Goal: Task Accomplishment & Management: Manage account settings

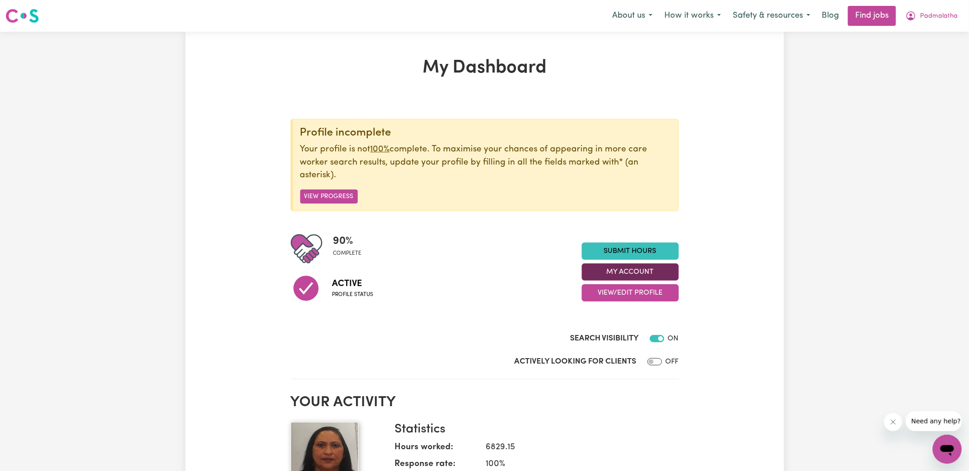
click at [631, 277] on button "My Account" at bounding box center [630, 272] width 97 height 17
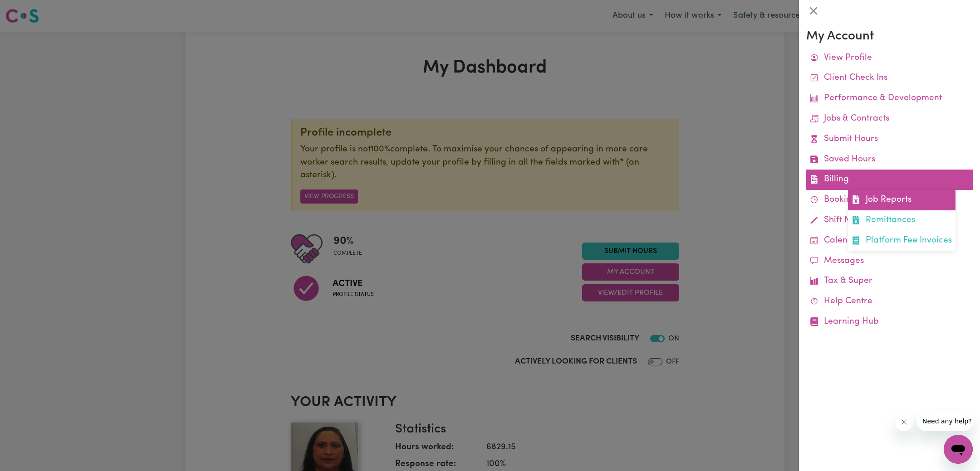
click at [857, 195] on span at bounding box center [856, 200] width 9 height 13
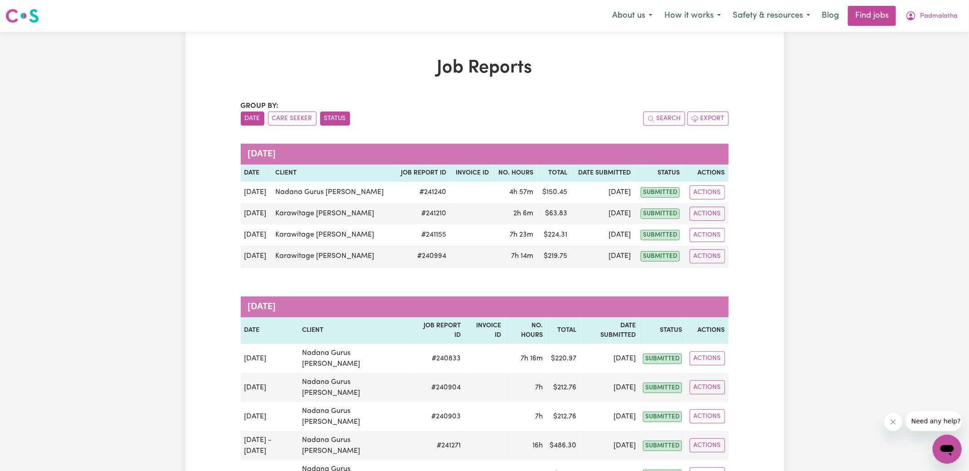
click at [337, 114] on button "Status" at bounding box center [335, 119] width 30 height 14
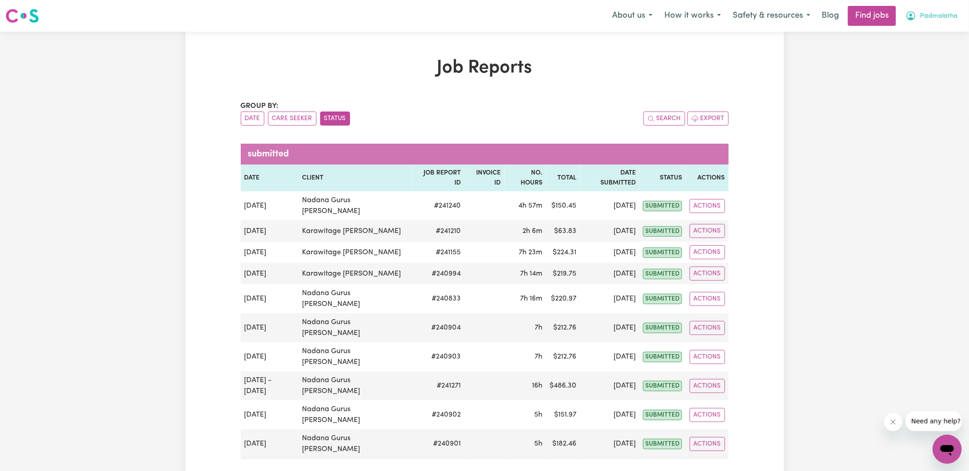
click at [910, 15] on icon "My Account" at bounding box center [911, 15] width 11 height 11
click at [910, 73] on link "Logout" at bounding box center [928, 69] width 72 height 17
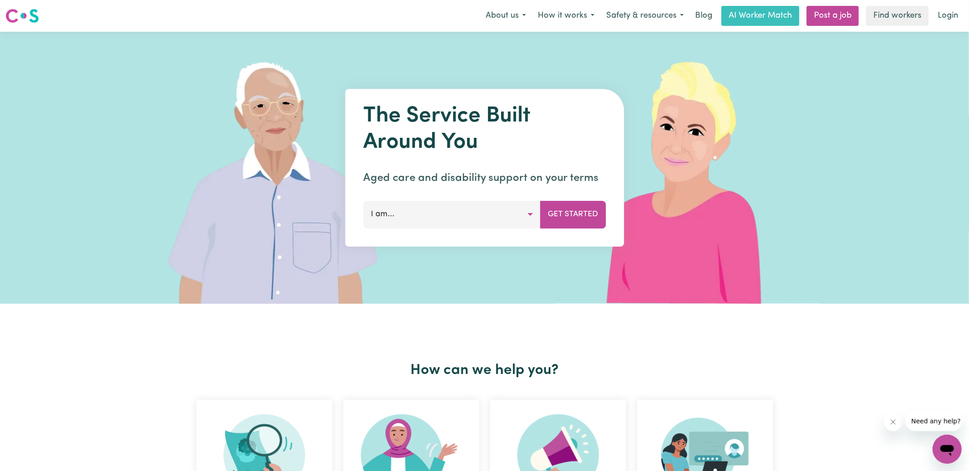
click at [951, 8] on link "Login" at bounding box center [948, 16] width 31 height 20
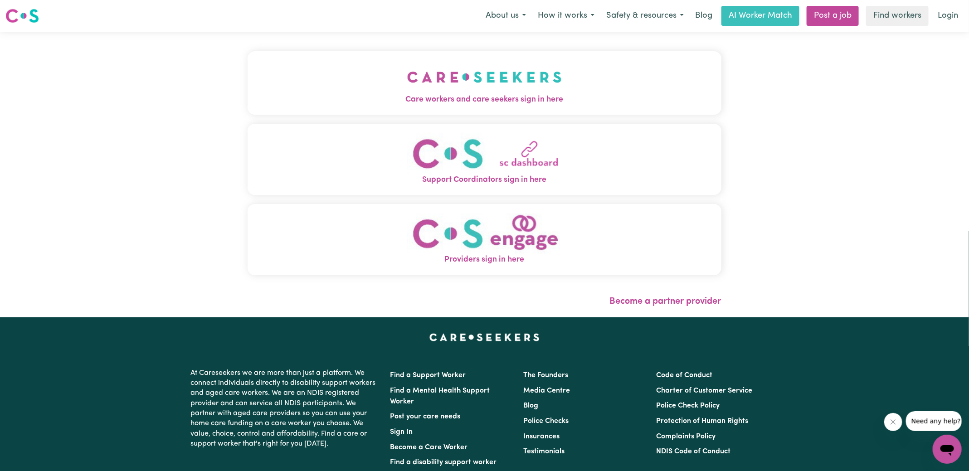
click at [464, 95] on span "Care workers and care seekers sign in here" at bounding box center [485, 100] width 474 height 12
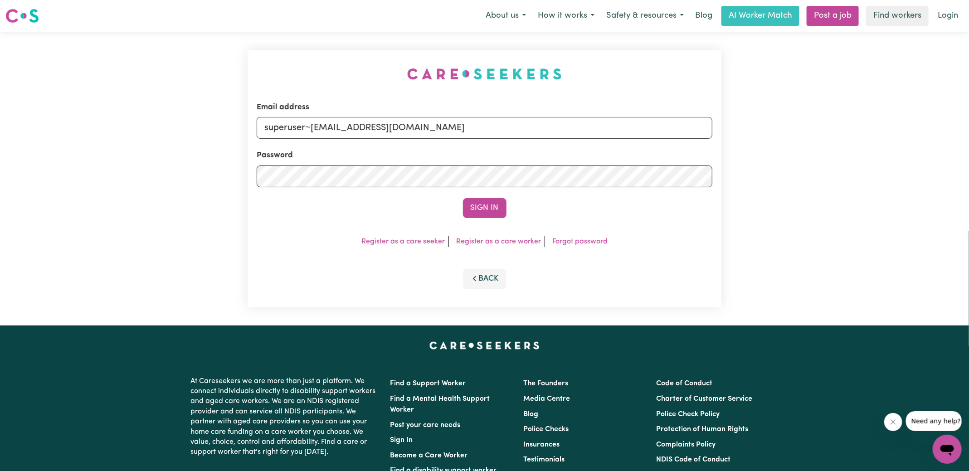
drag, startPoint x: 281, startPoint y: 73, endPoint x: 388, endPoint y: 100, distance: 110.5
click at [281, 73] on div "Email address superuser~[EMAIL_ADDRESS][DOMAIN_NAME] Password Sign In Register …" at bounding box center [484, 179] width 485 height 294
drag, startPoint x: 311, startPoint y: 128, endPoint x: 664, endPoint y: 157, distance: 354.1
click at [664, 157] on form "Email address superuser~PwiJE@yahoo.com Password Sign In" at bounding box center [485, 160] width 456 height 117
type input "[EMAIL_ADDRESS][DOMAIN_NAME]"
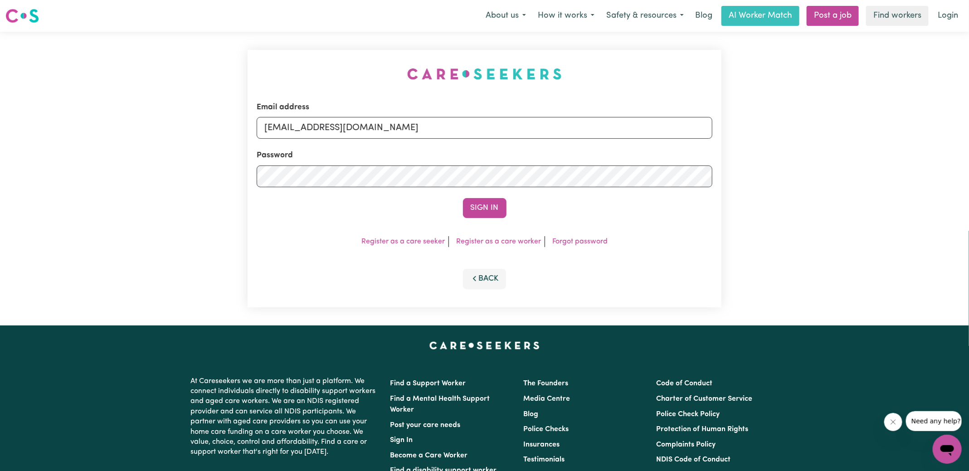
click at [463, 198] on button "Sign In" at bounding box center [485, 208] width 44 height 20
click at [488, 206] on button "Sign In" at bounding box center [485, 208] width 44 height 20
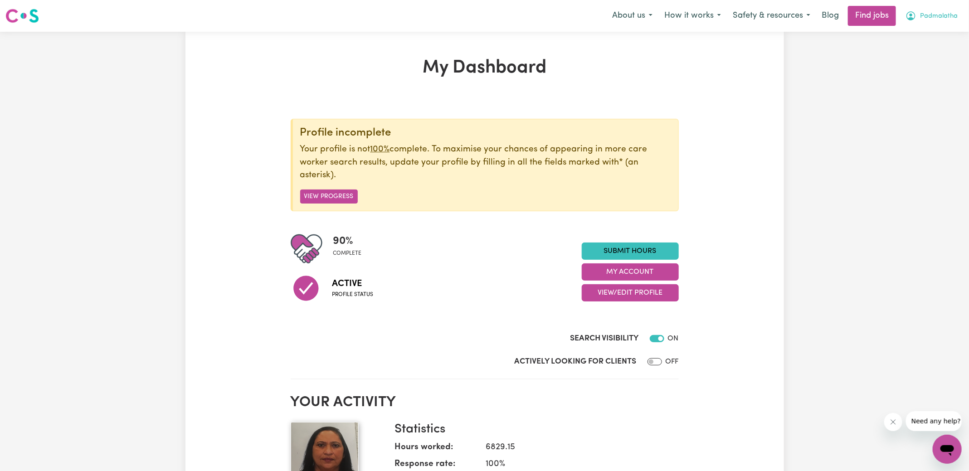
click at [941, 18] on span "Padmalatha" at bounding box center [939, 16] width 38 height 10
click at [928, 64] on link "Logout" at bounding box center [928, 69] width 72 height 17
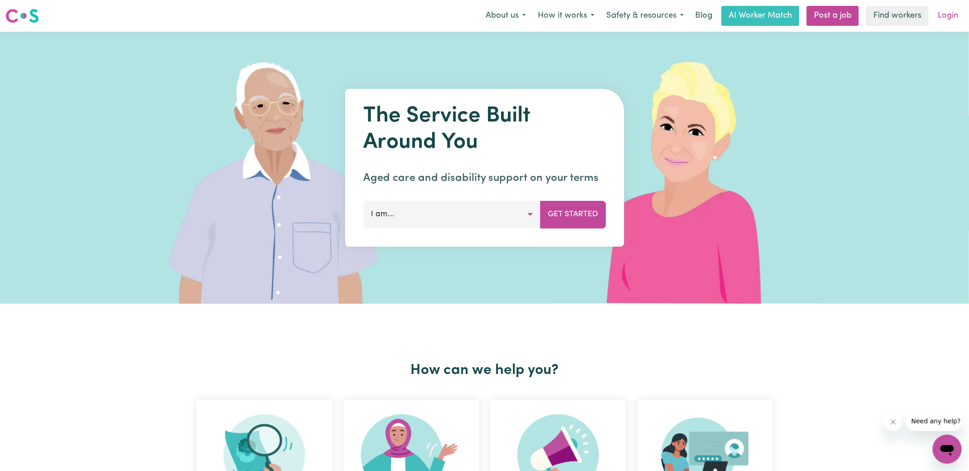
click at [955, 20] on link "Login" at bounding box center [948, 16] width 31 height 20
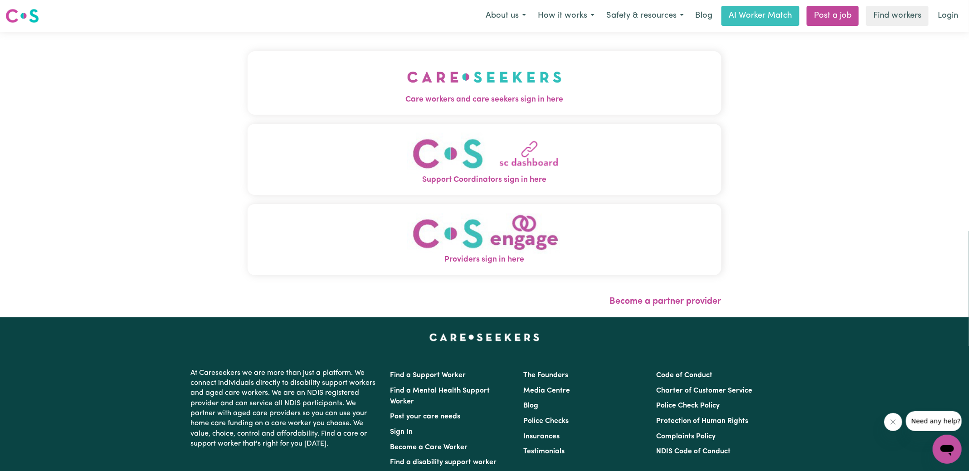
click at [422, 97] on span "Care workers and care seekers sign in here" at bounding box center [485, 100] width 474 height 12
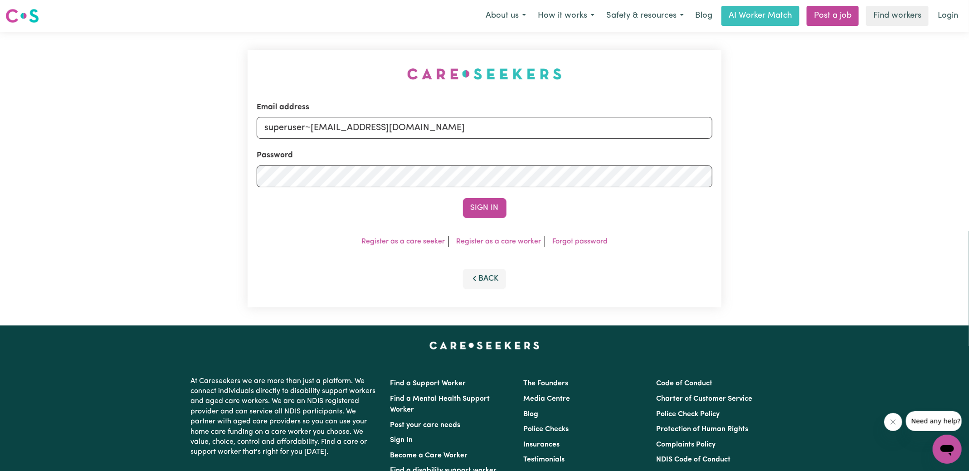
click at [315, 54] on div "Email address superuser~[EMAIL_ADDRESS][DOMAIN_NAME] Password Sign In Register …" at bounding box center [484, 179] width 485 height 294
drag, startPoint x: 311, startPoint y: 126, endPoint x: 541, endPoint y: 133, distance: 230.1
click at [541, 133] on input "superuser~[EMAIL_ADDRESS][DOMAIN_NAME]" at bounding box center [485, 128] width 456 height 22
type input "[EMAIL_ADDRESS][DOMAIN_NAME]"
click at [463, 198] on button "Sign In" at bounding box center [485, 208] width 44 height 20
